Goal: Obtain resource: Obtain resource

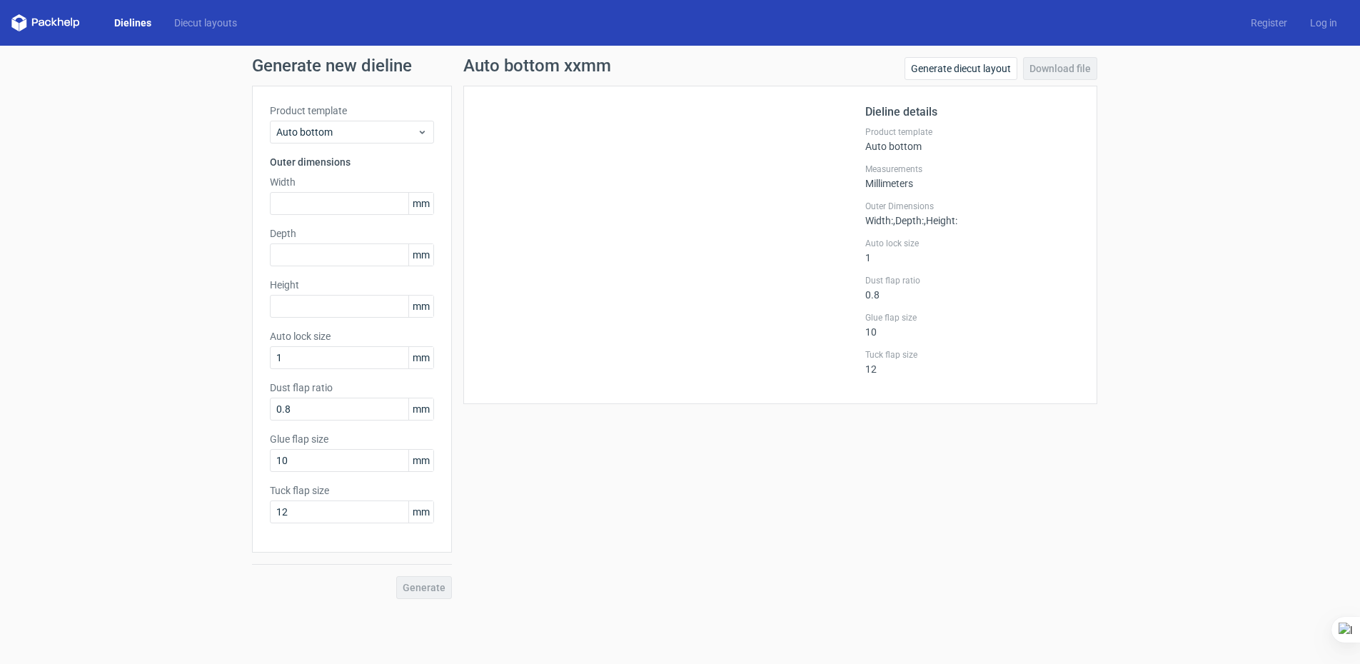
click at [136, 27] on link "Dielines" at bounding box center [133, 23] width 60 height 14
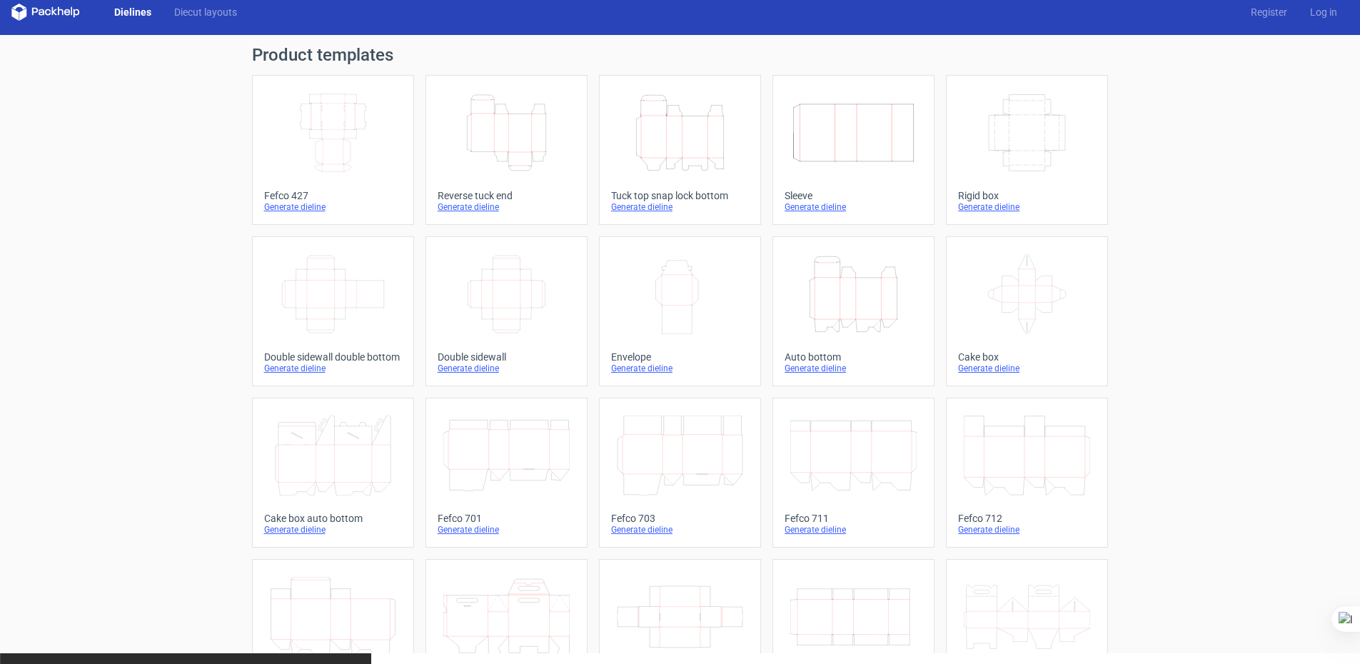
scroll to position [228, 0]
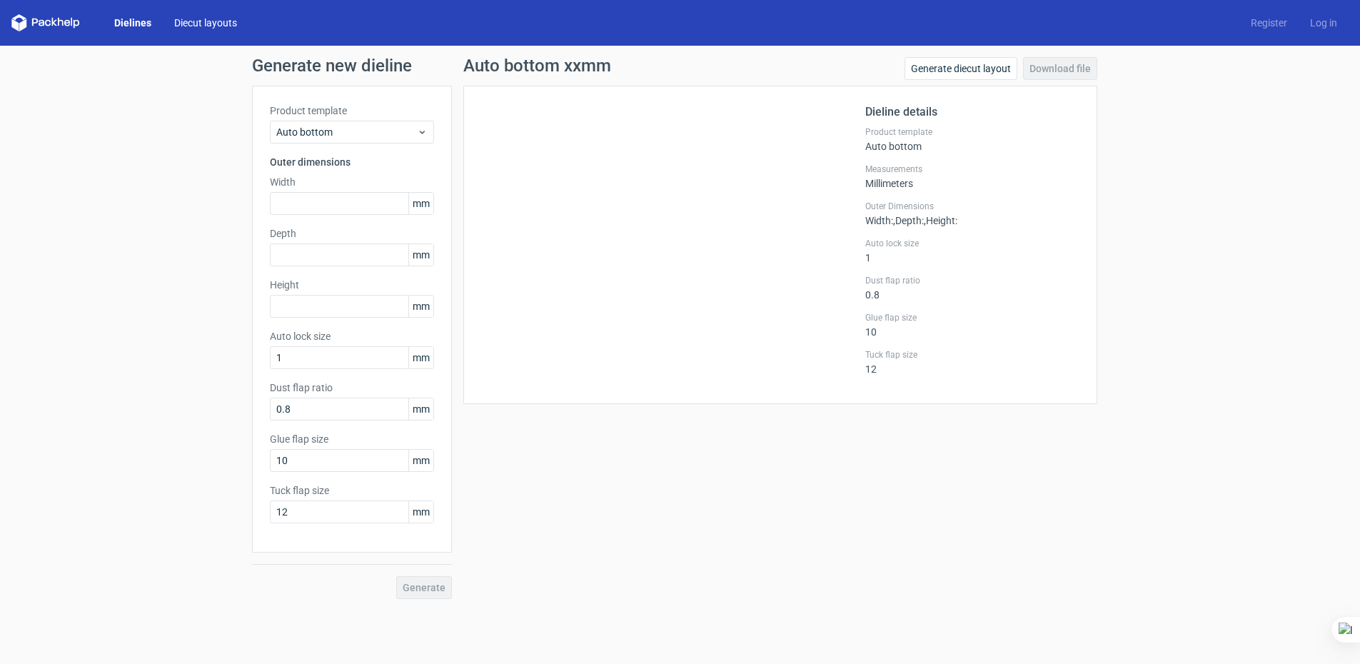
click at [189, 24] on link "Diecut layouts" at bounding box center [206, 23] width 86 height 14
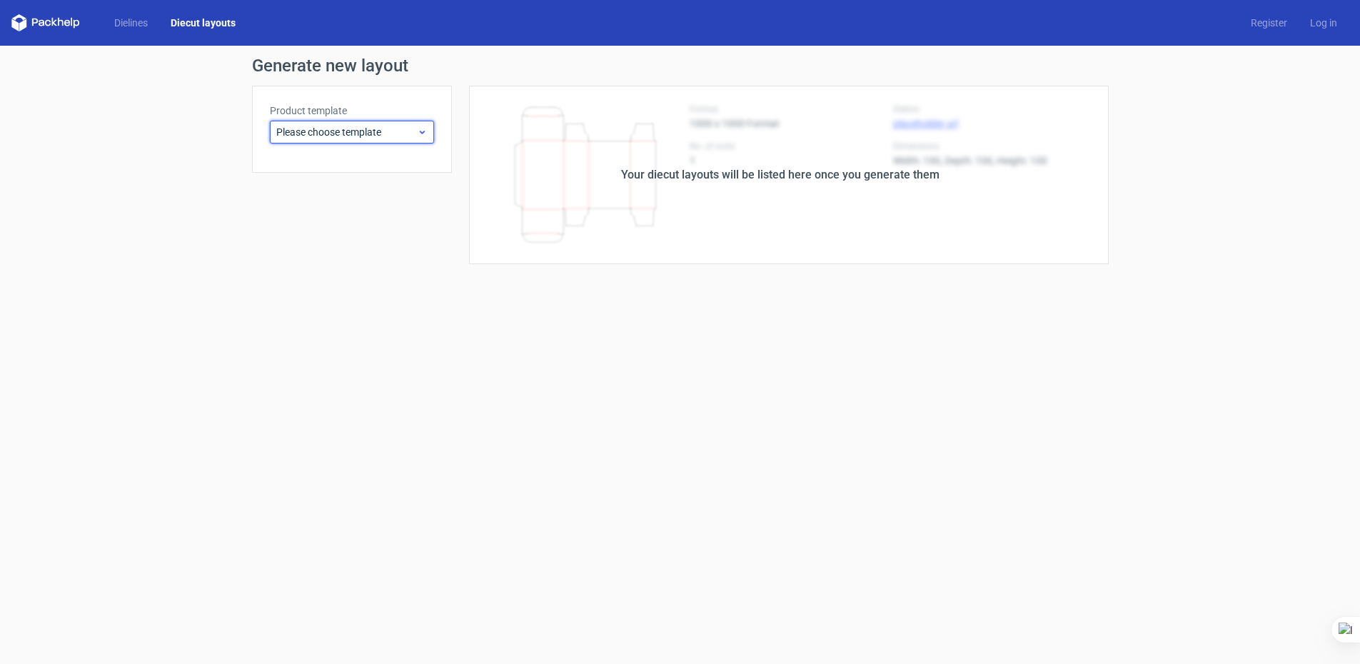
click at [321, 127] on span "Please choose template" at bounding box center [346, 132] width 141 height 14
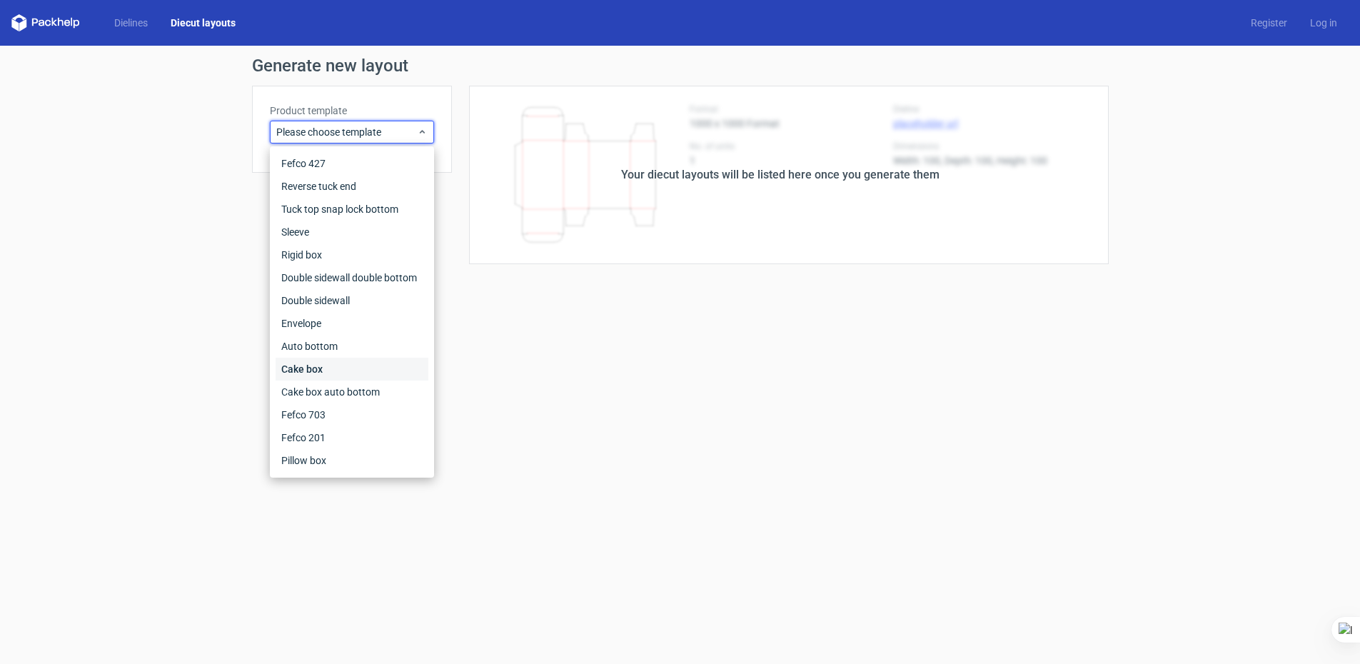
click at [344, 371] on div "Cake box" at bounding box center [352, 369] width 153 height 23
